Goal: Information Seeking & Learning: Learn about a topic

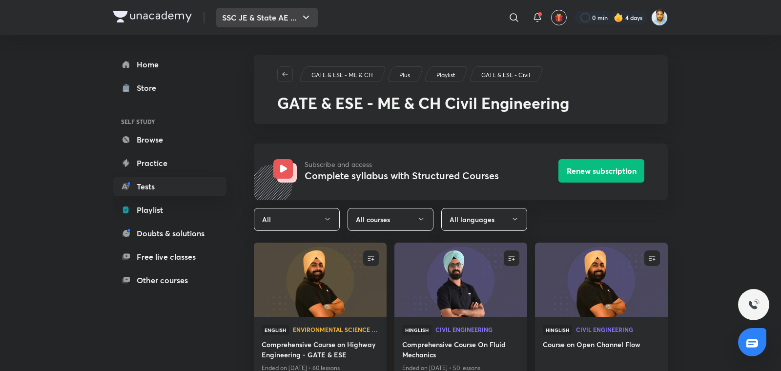
click at [275, 16] on button "SSC JE & State AE ..." at bounding box center [267, 18] width 102 height 20
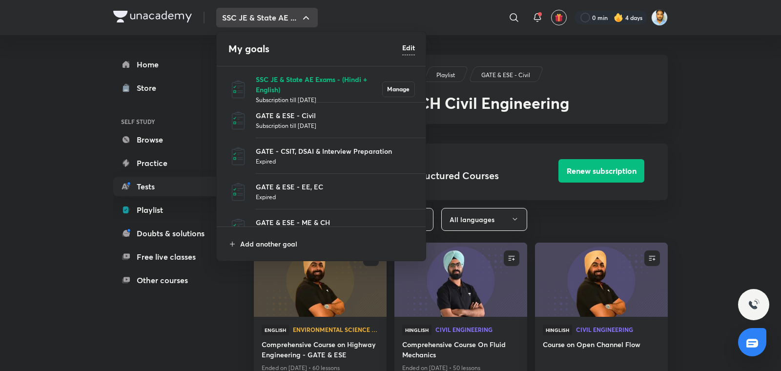
click at [301, 81] on p "SSC JE & State AE Exams - (Hindi + English)" at bounding box center [319, 84] width 126 height 20
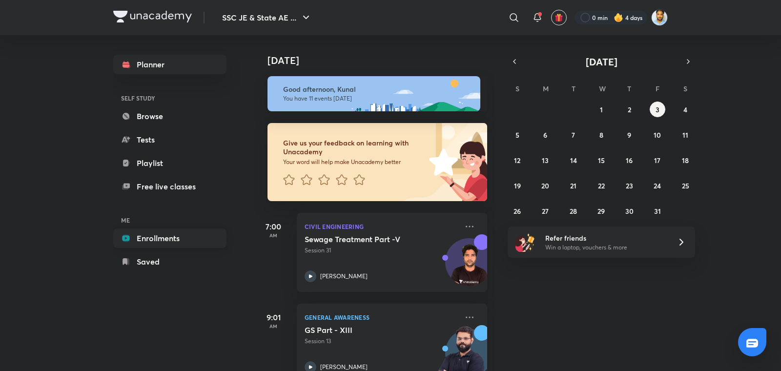
click at [147, 236] on link "Enrollments" at bounding box center [169, 238] width 113 height 20
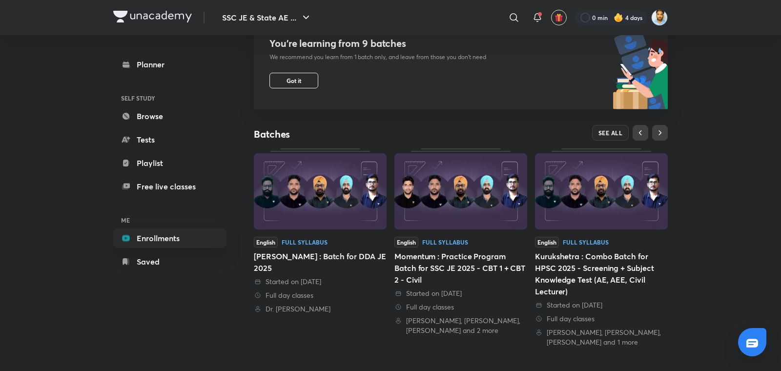
scroll to position [110, 0]
click at [610, 129] on span "SEE ALL" at bounding box center [610, 132] width 24 height 7
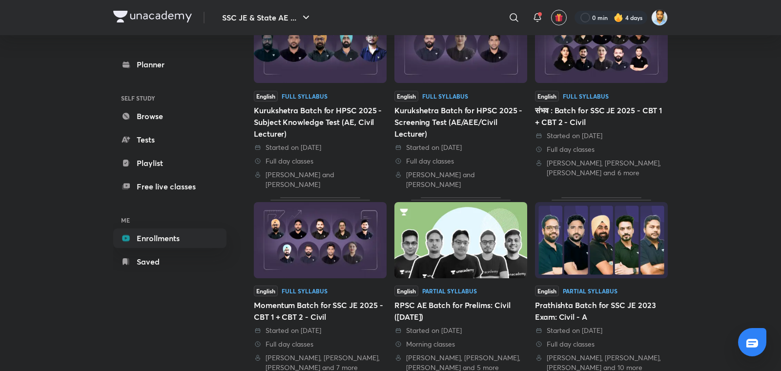
scroll to position [350, 0]
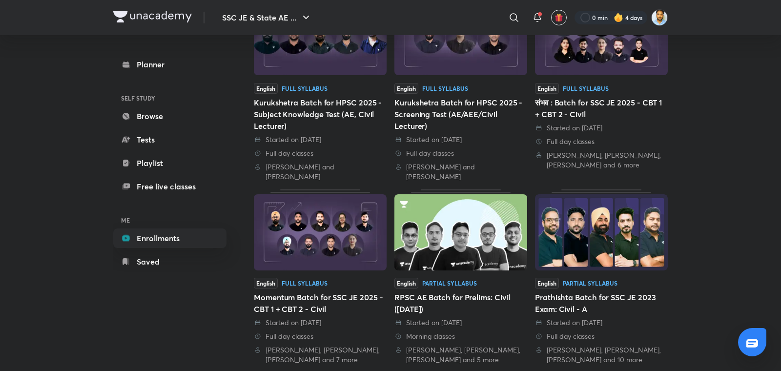
click at [328, 293] on div "Momentum Batch for SSC JE 2025 - CBT 1 + CBT 2 - Civil" at bounding box center [320, 302] width 133 height 23
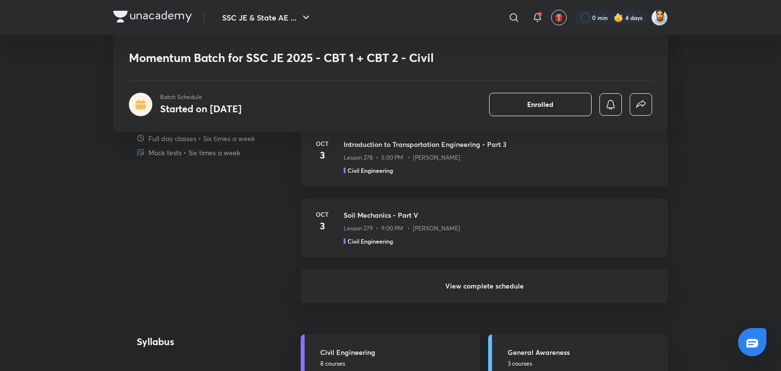
scroll to position [740, 0]
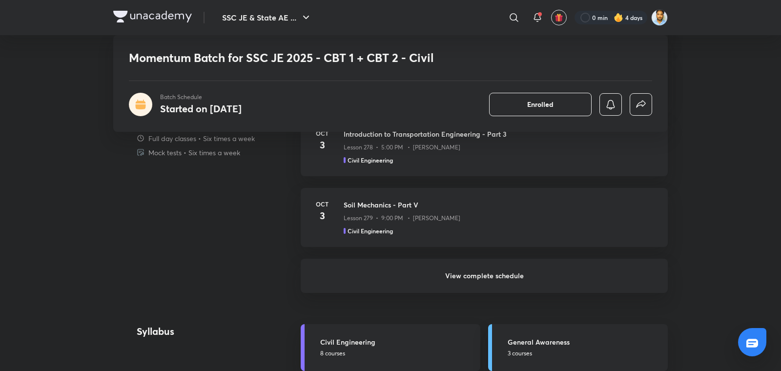
click at [483, 278] on h6 "View complete schedule" at bounding box center [484, 276] width 367 height 34
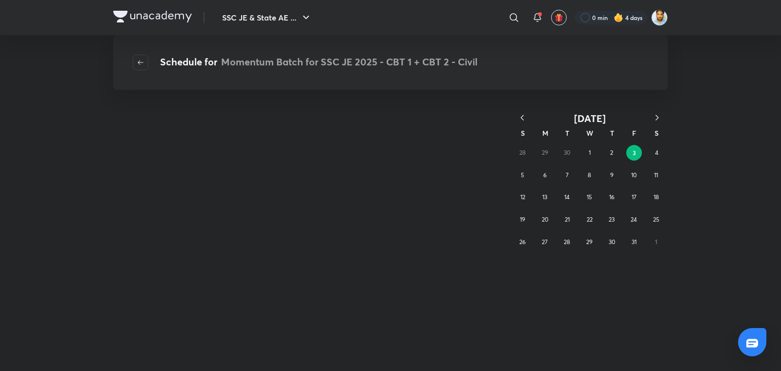
click at [523, 114] on icon "button" at bounding box center [522, 118] width 10 height 10
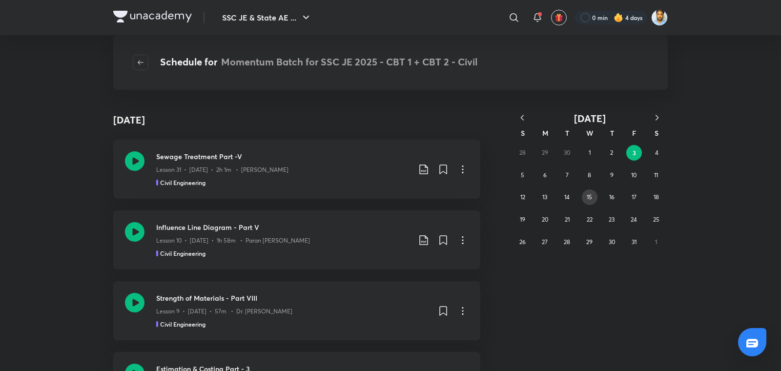
click at [584, 196] on button "15" at bounding box center [590, 197] width 16 height 16
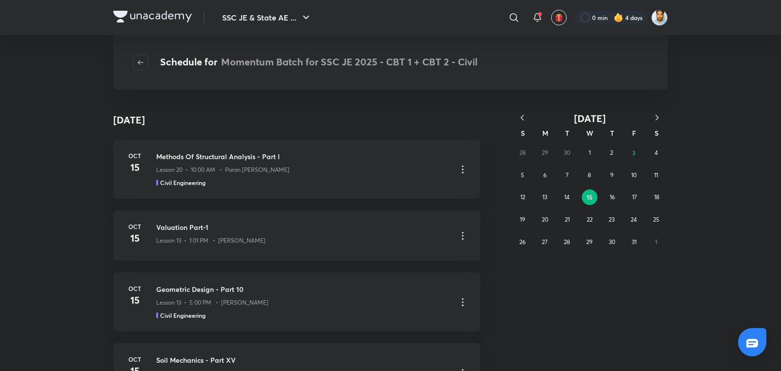
click at [518, 105] on div "Schedule for Momentum Batch for SSC JE 2025 - CBT 1 + CBT 2 - Civil October 15 …" at bounding box center [390, 203] width 554 height 297
click at [518, 115] on icon "button" at bounding box center [522, 118] width 10 height 10
click at [546, 199] on abbr "15" at bounding box center [544, 196] width 5 height 7
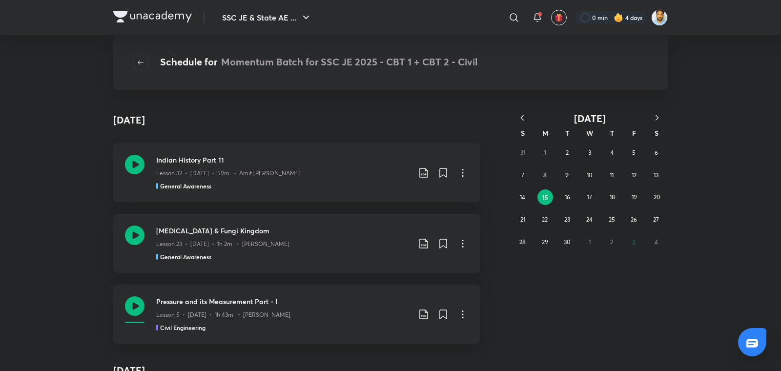
scroll to position [15601, 0]
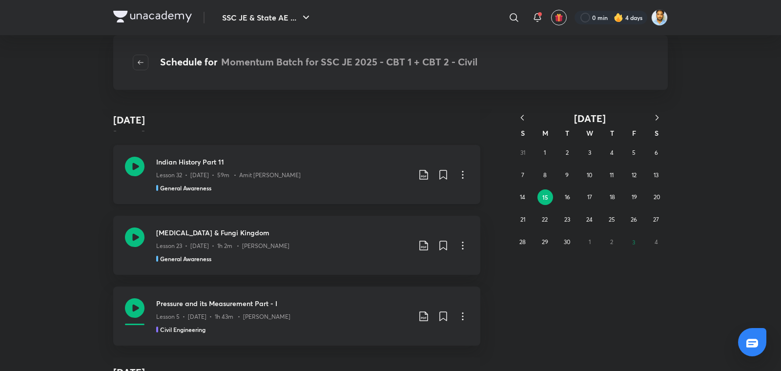
click at [296, 160] on h3 "Indian History Part 11" at bounding box center [283, 162] width 254 height 10
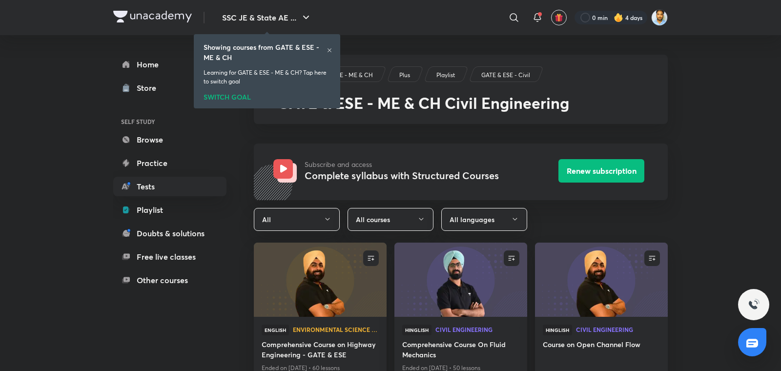
click at [330, 49] on icon at bounding box center [329, 50] width 4 height 4
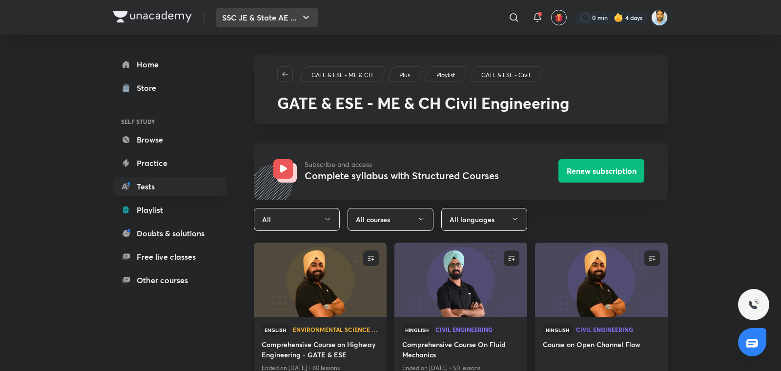
click at [290, 24] on button "SSC JE & State AE ..." at bounding box center [267, 18] width 102 height 20
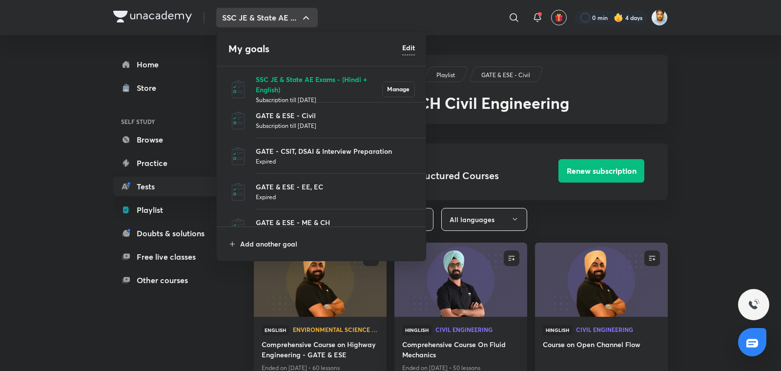
click at [288, 89] on p "SSC JE & State AE Exams - (Hindi + English)" at bounding box center [319, 84] width 126 height 20
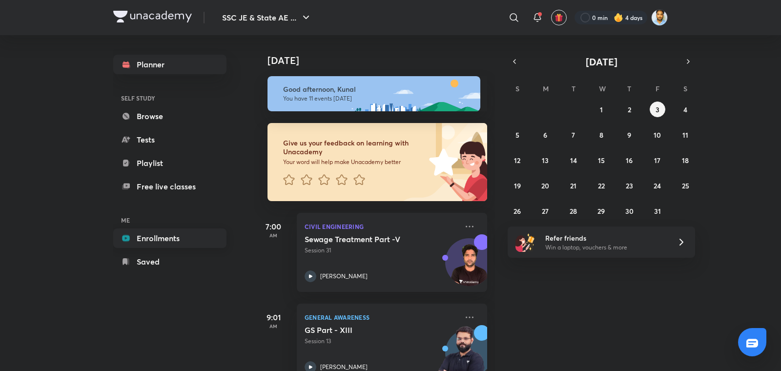
click at [154, 240] on link "Enrollments" at bounding box center [169, 238] width 113 height 20
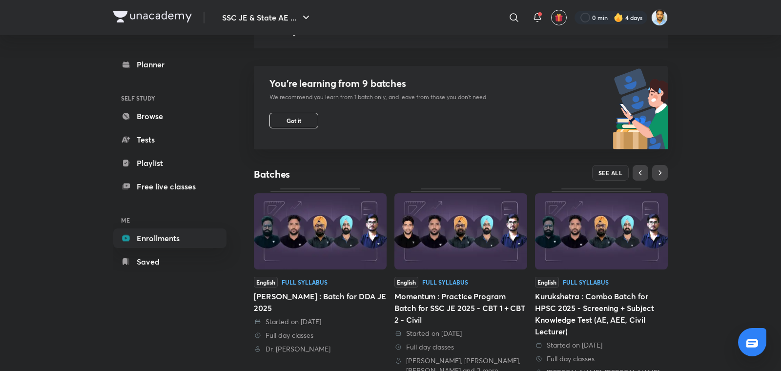
scroll to position [75, 0]
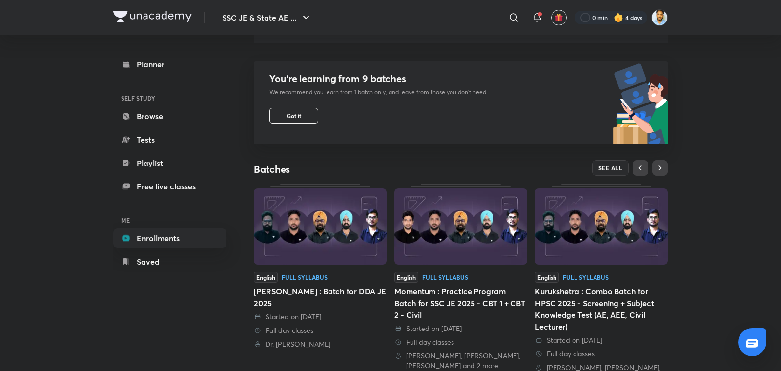
click at [433, 275] on div "Full Syllabus" at bounding box center [445, 277] width 46 height 6
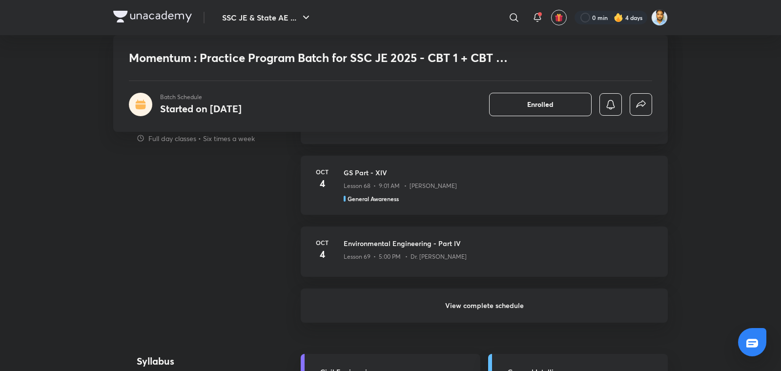
scroll to position [727, 0]
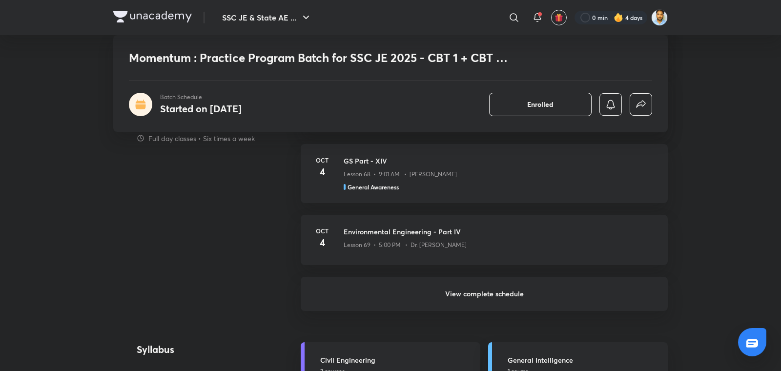
click at [469, 296] on h6 "View complete schedule" at bounding box center [484, 294] width 367 height 34
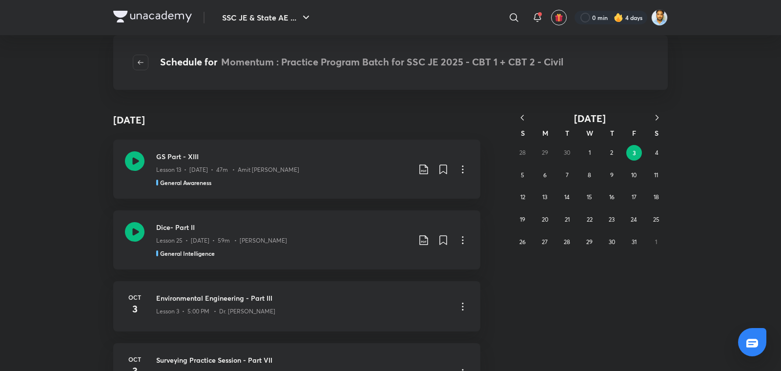
click at [524, 119] on icon "button" at bounding box center [522, 118] width 10 height 10
click at [572, 198] on button "16" at bounding box center [567, 197] width 16 height 16
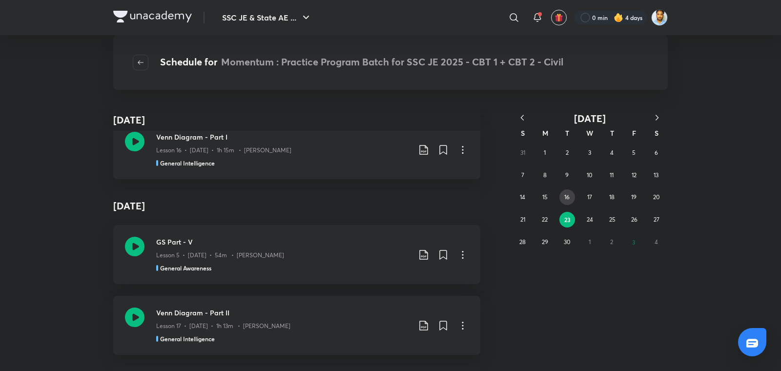
scroll to position [16077, 0]
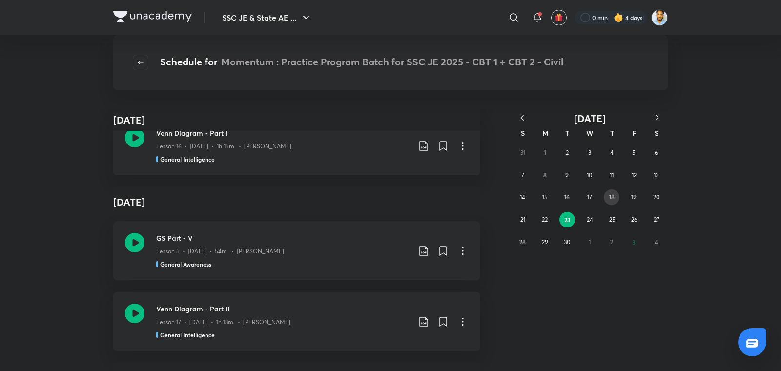
click at [612, 195] on abbr "18" at bounding box center [611, 196] width 5 height 7
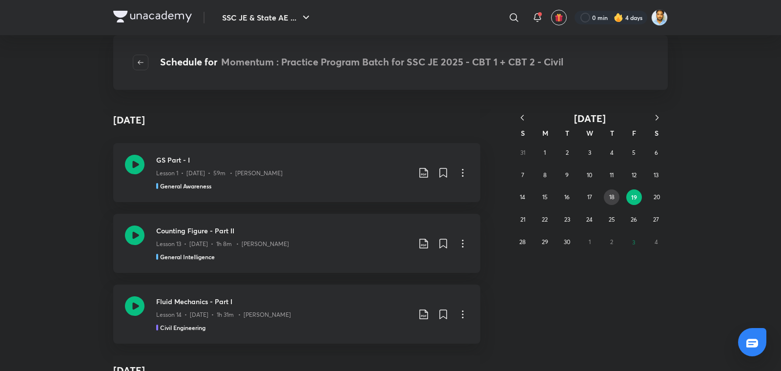
scroll to position [102, 0]
click at [694, 194] on div "September 19 September 18 Counting Figure - Part I Lesson 12 • Sept 18 • 1h 15m…" at bounding box center [390, 240] width 781 height 262
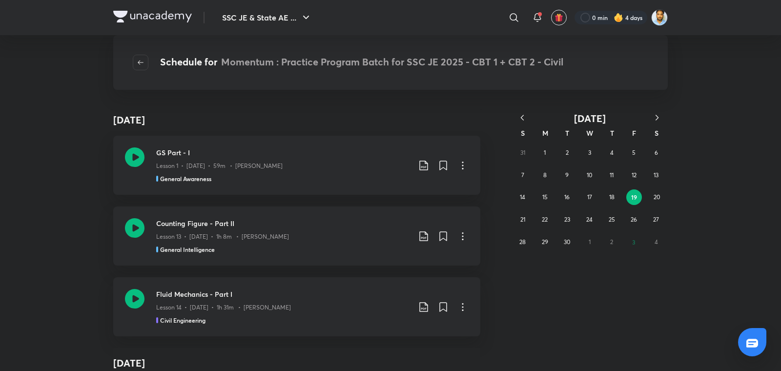
scroll to position [109, 0]
